Goal: Information Seeking & Learning: Learn about a topic

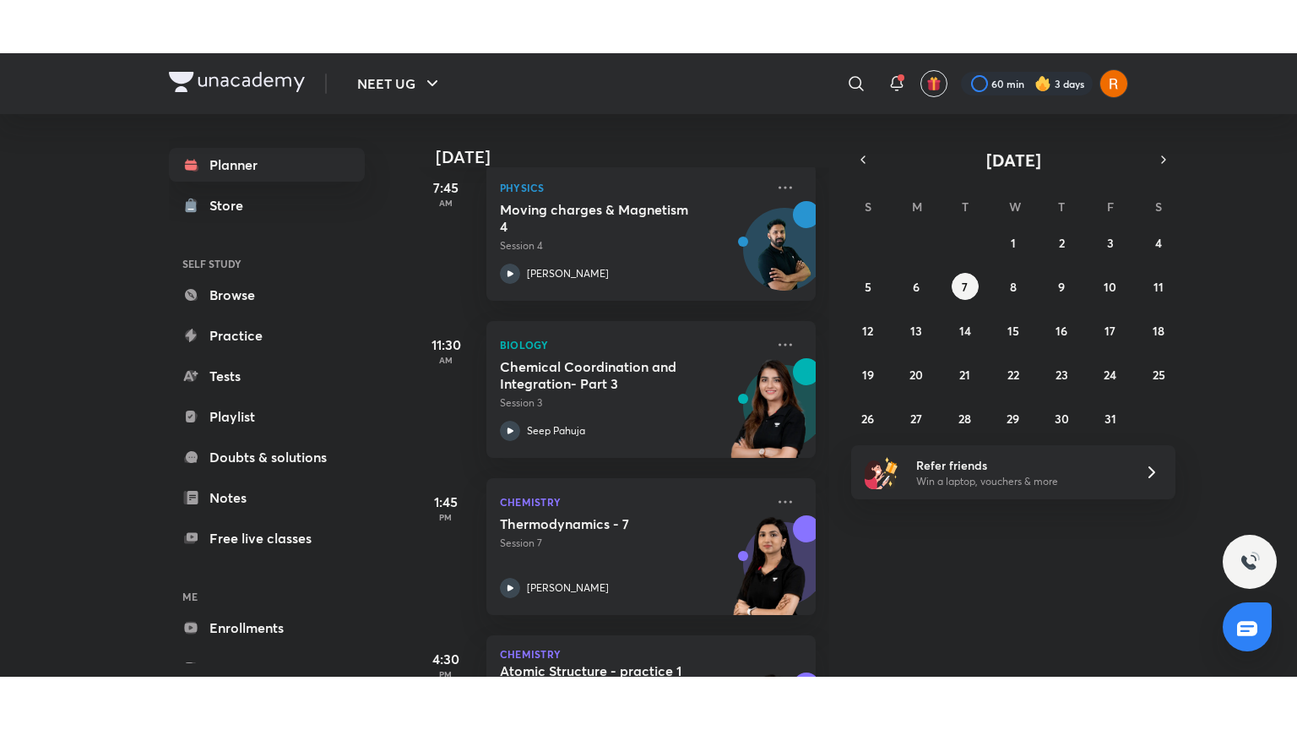
scroll to position [537, 0]
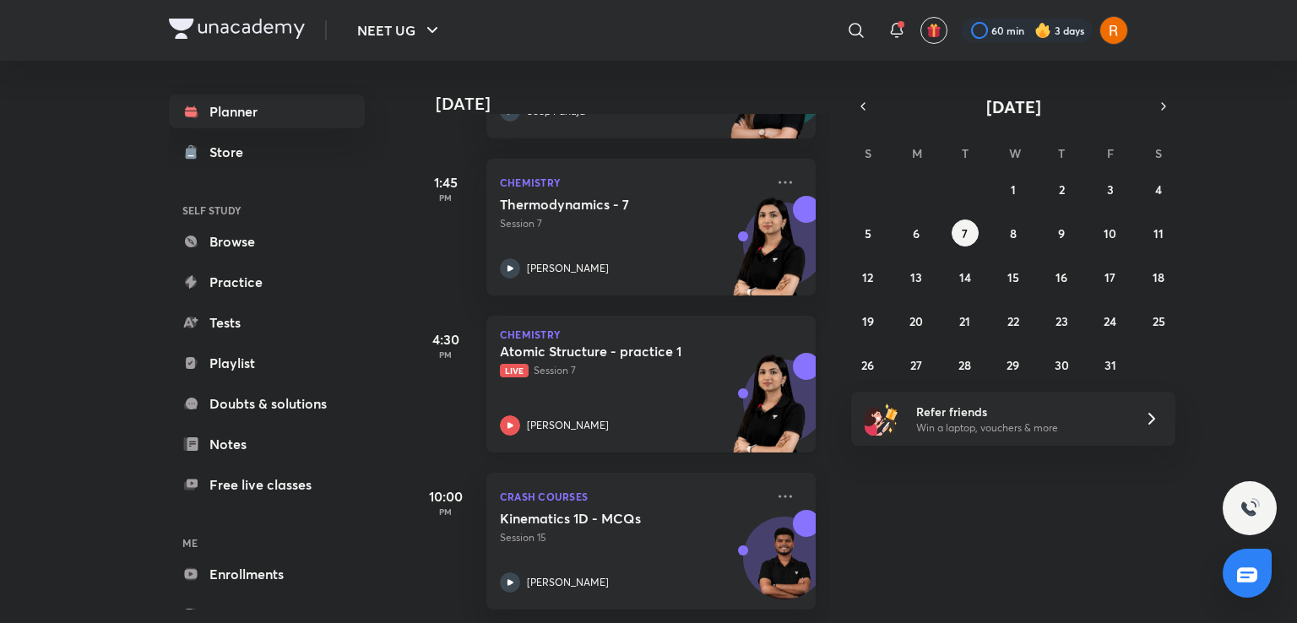
click at [626, 376] on div "Atomic Structure - practice 1 Live Session 7 [PERSON_NAME]" at bounding box center [632, 389] width 265 height 93
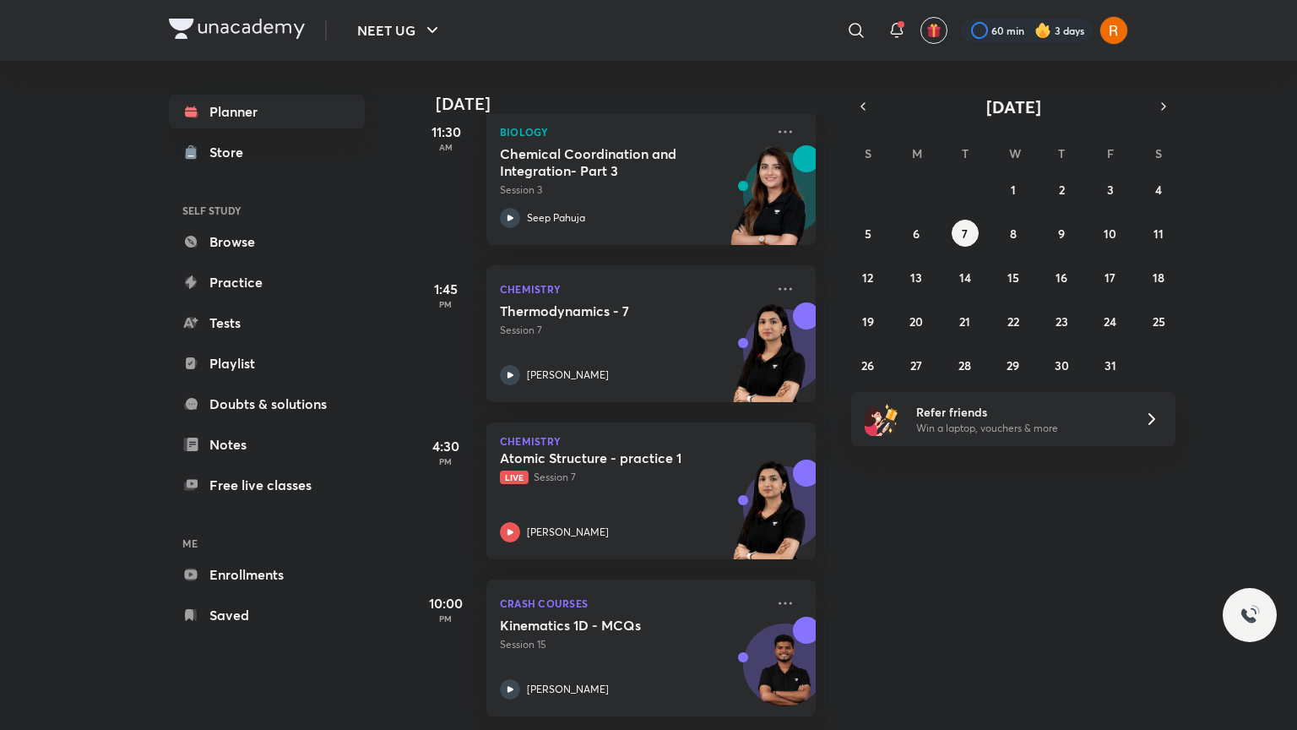
scroll to position [430, 0]
